Goal: Task Accomplishment & Management: Use online tool/utility

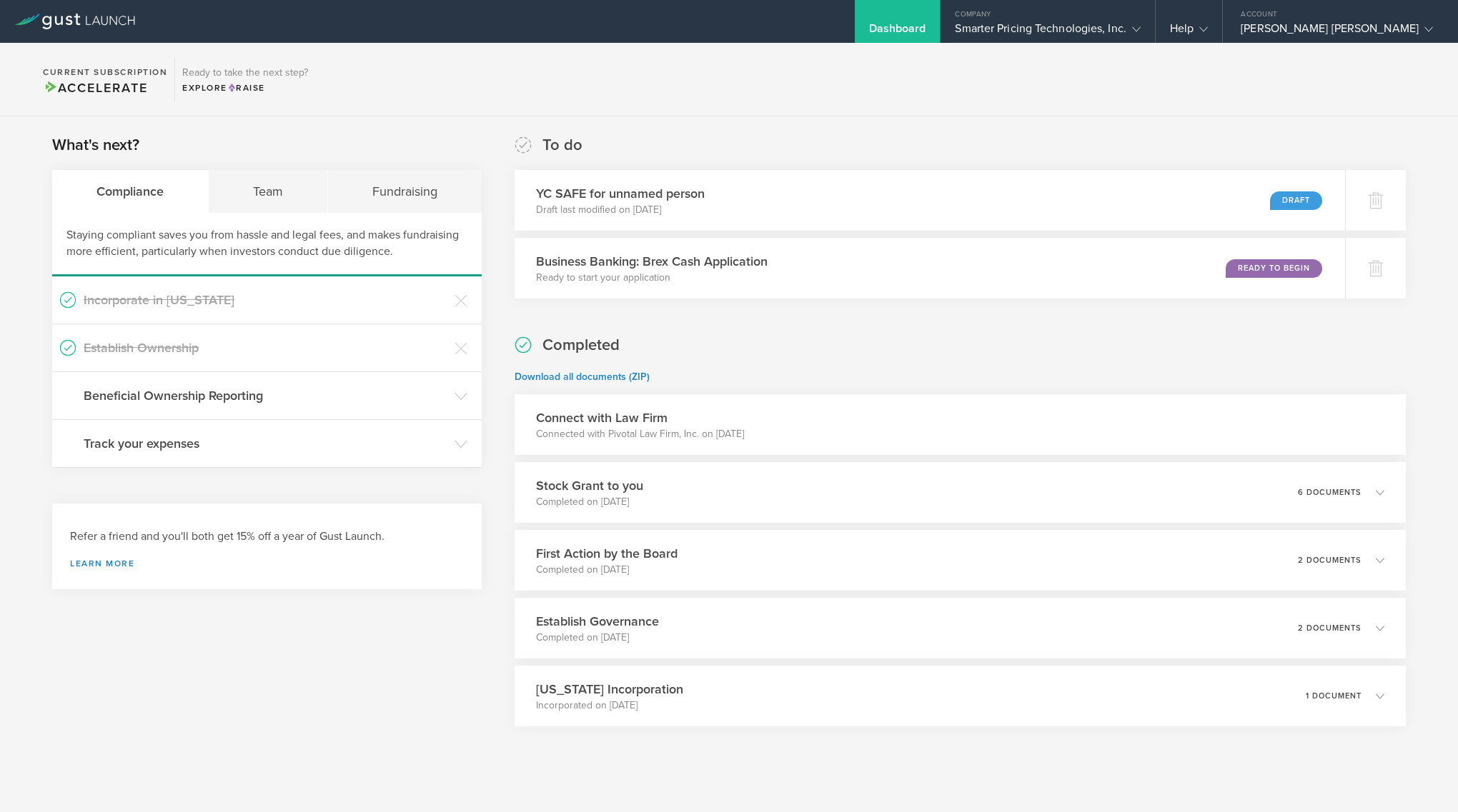
click at [826, 126] on div "What's next? Compliance Team Fundraising Staying compliant saves you from hassl…" at bounding box center [729, 466] width 1458 height 699
click at [462, 392] on icon at bounding box center [461, 396] width 13 height 13
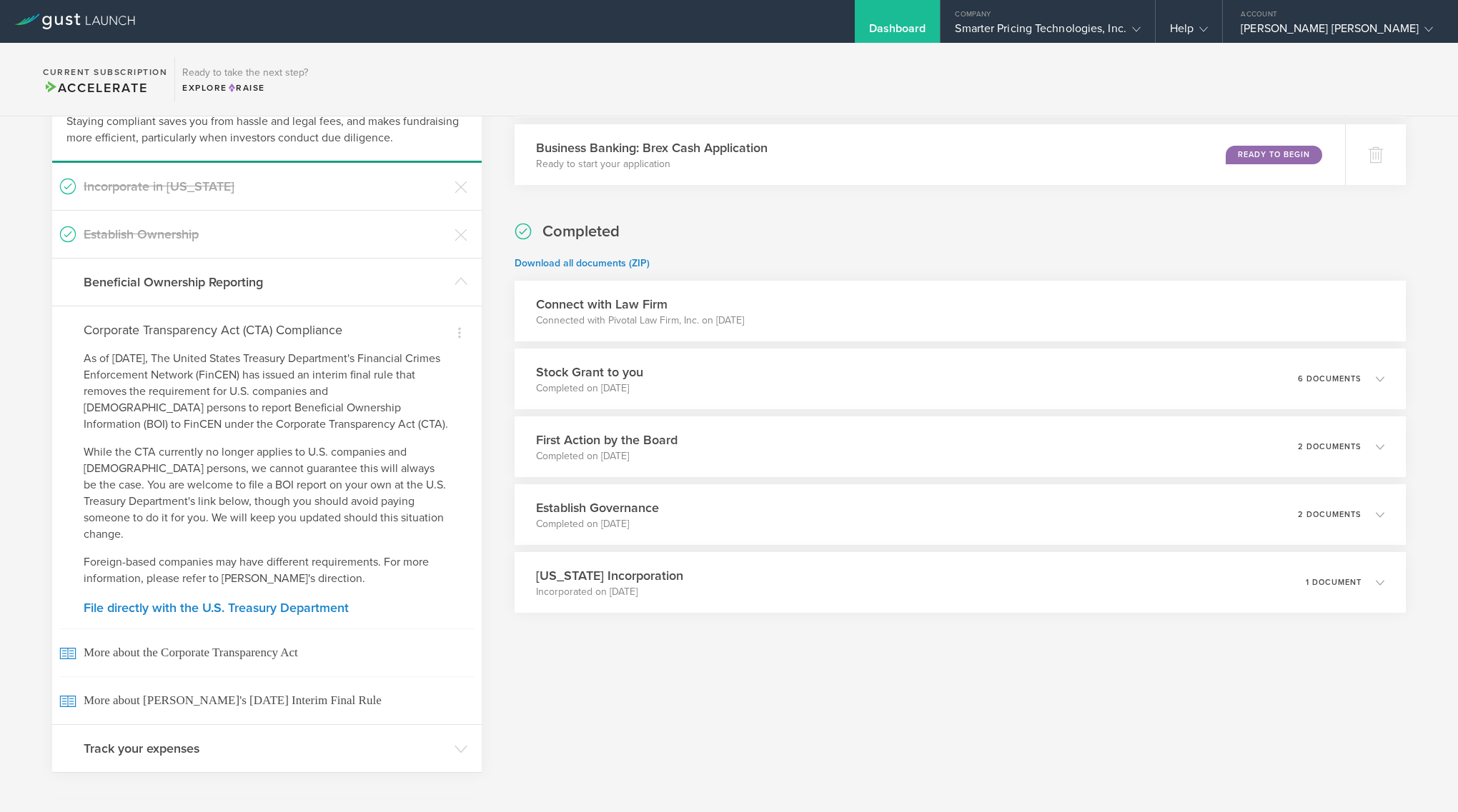
scroll to position [130, 0]
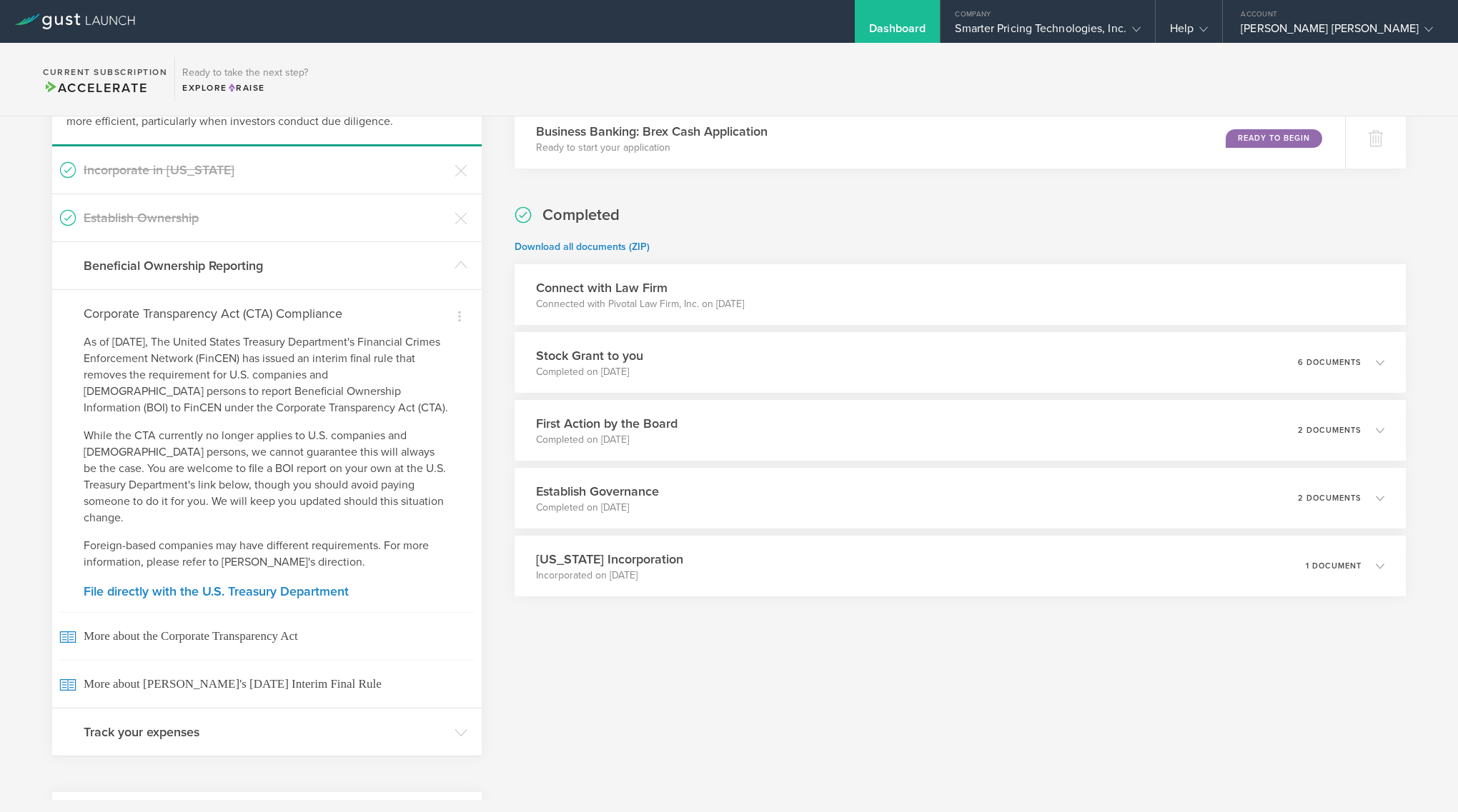
click at [201, 583] on div "Dismiss I am not required to file Dismiss I have already filed on my own Dismis…" at bounding box center [267, 498] width 430 height 419
click at [210, 585] on link "File directly with the U.S. Treasury Department" at bounding box center [267, 591] width 366 height 13
